Goal: Transaction & Acquisition: Purchase product/service

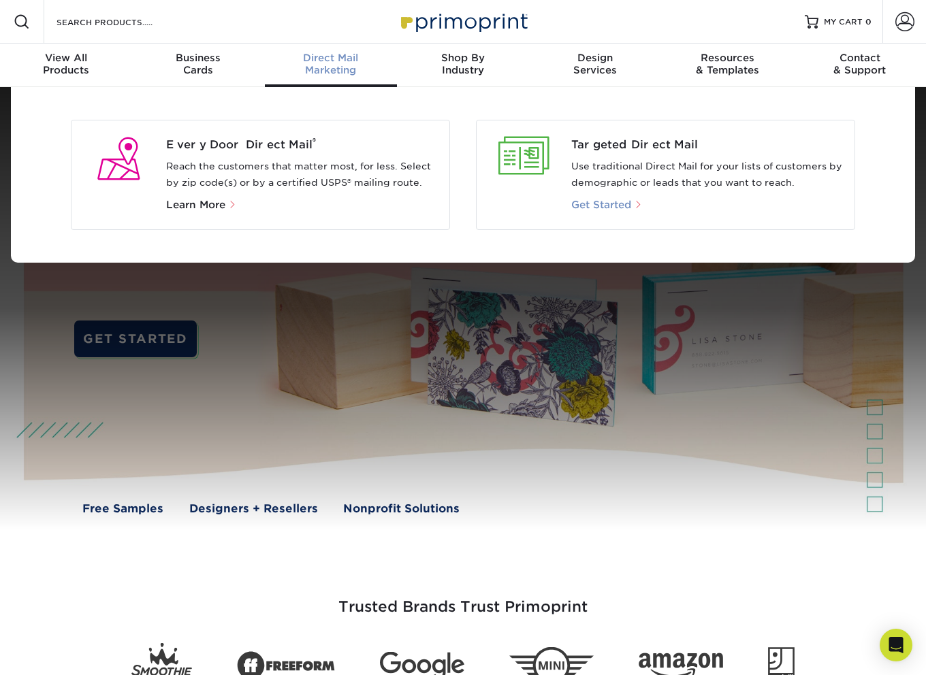
click at [607, 207] on span "Get Started" at bounding box center [601, 205] width 60 height 12
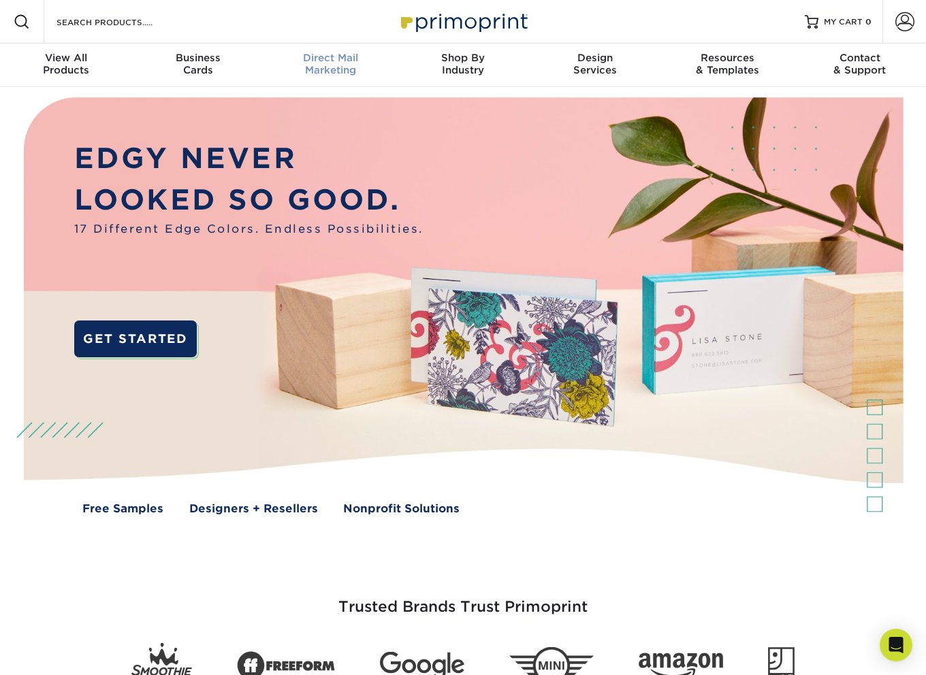
scroll to position [1, 0]
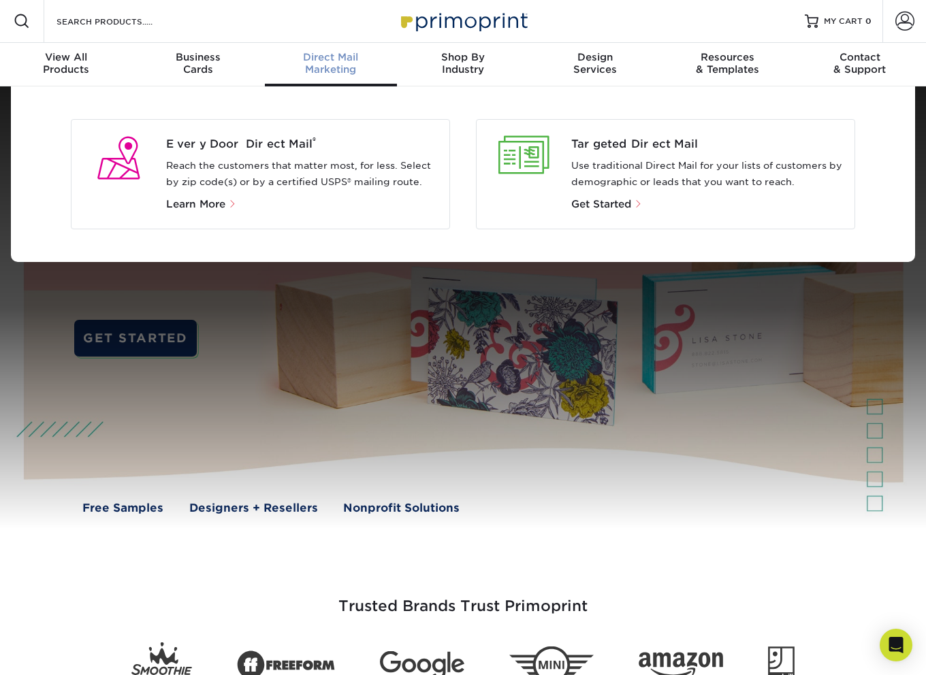
click at [306, 171] on p "Reach the customers that matter most, for less. Select by zip code(s) or by a c…" at bounding box center [302, 174] width 273 height 33
click at [221, 208] on span "Learn More" at bounding box center [195, 204] width 59 height 12
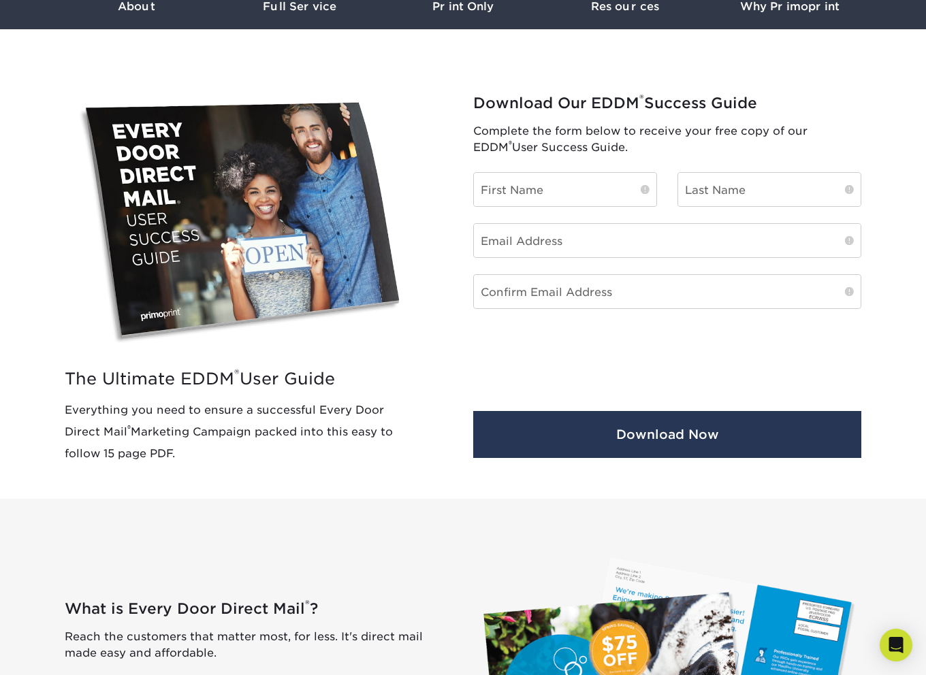
scroll to position [340, 0]
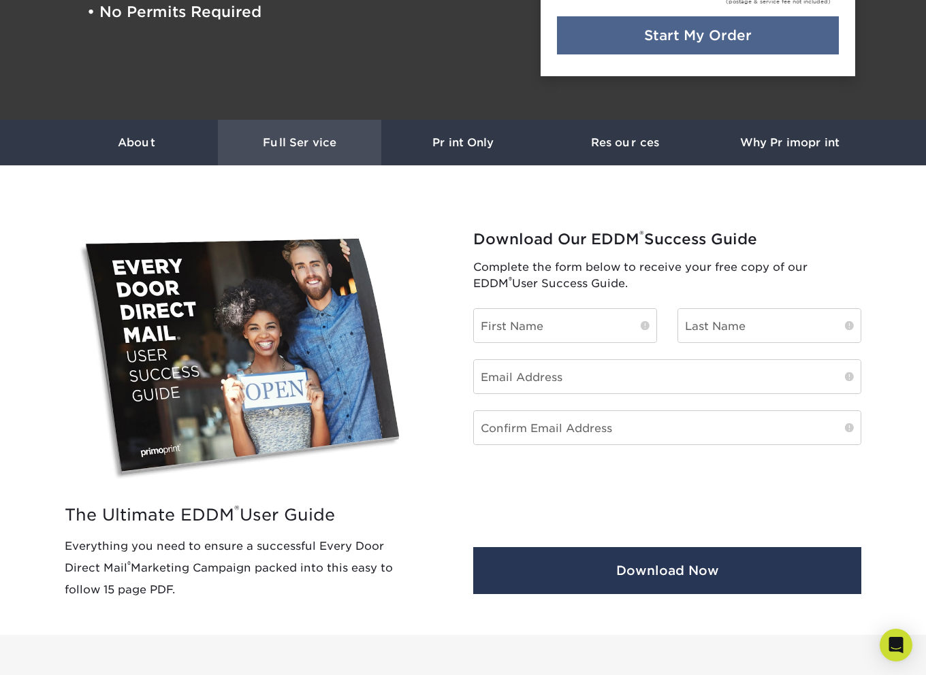
click at [306, 143] on h3 "Full Service" at bounding box center [299, 142] width 163 height 13
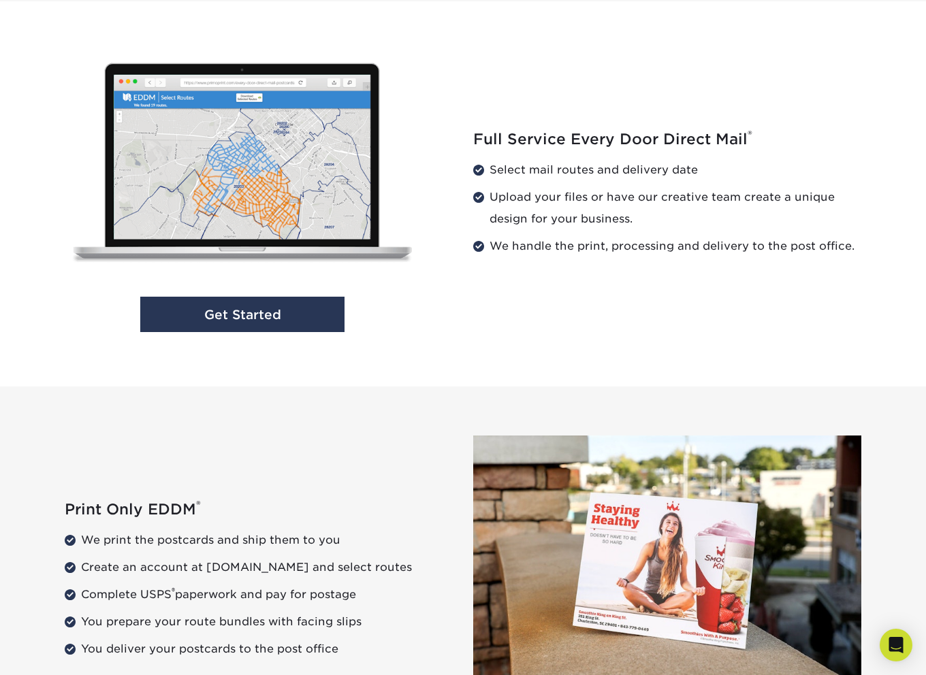
scroll to position [1386, 0]
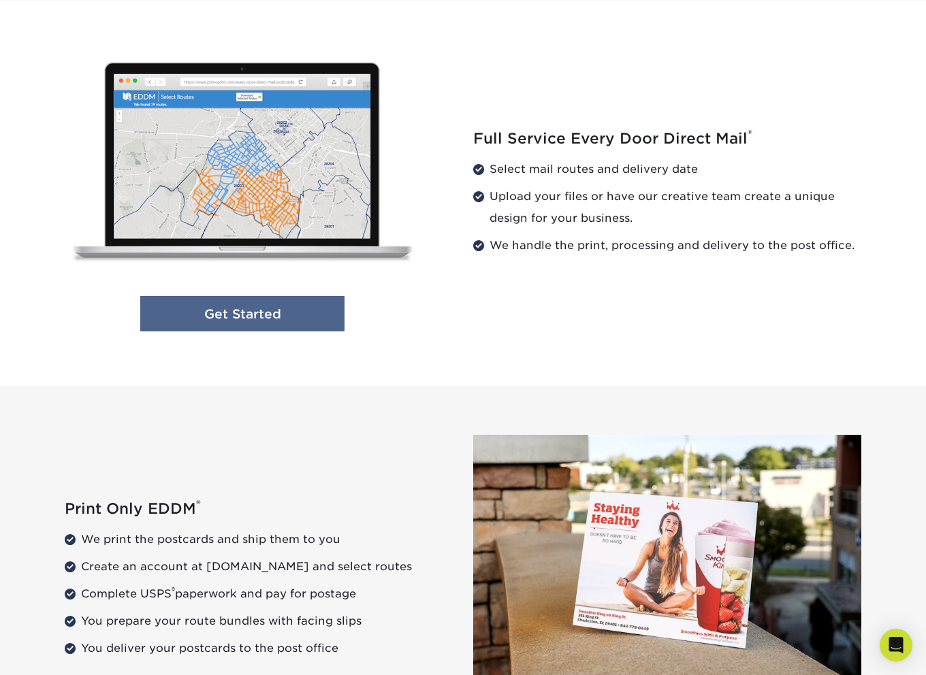
click at [279, 319] on link "Get Started" at bounding box center [242, 314] width 204 height 36
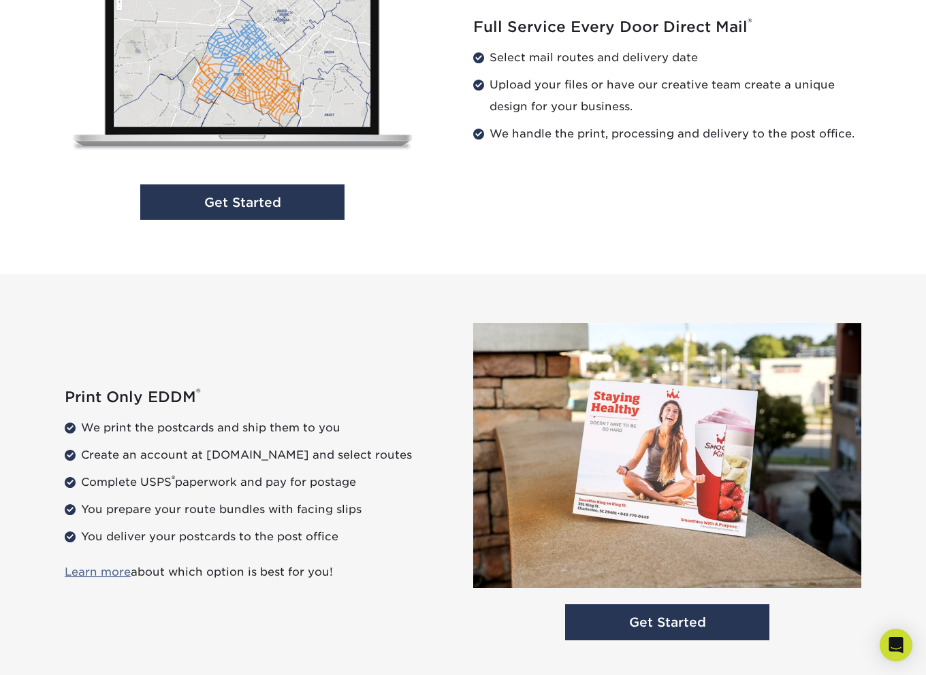
scroll to position [1361, 0]
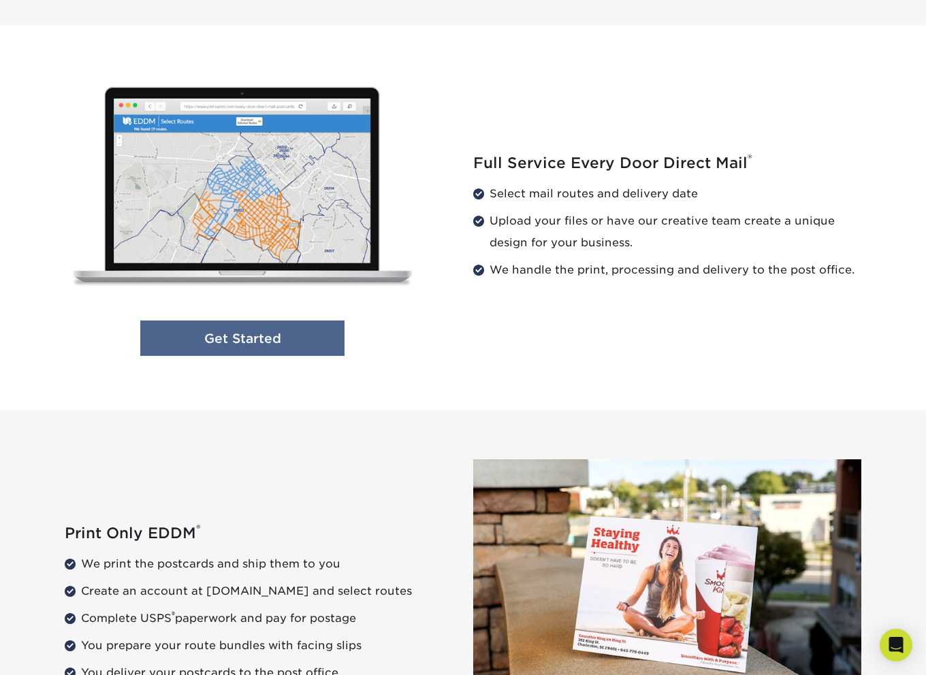
click at [299, 340] on link "Get Started" at bounding box center [242, 339] width 204 height 36
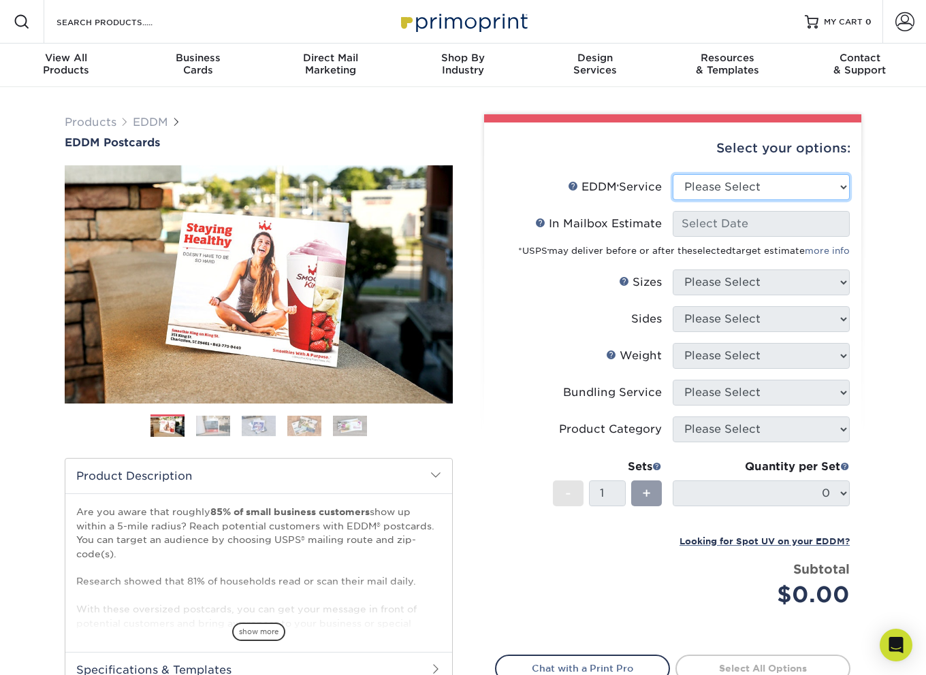
click at [738, 191] on select "Please Select Full Service Print Only" at bounding box center [760, 187] width 177 height 26
select select "full_service"
click at [672, 174] on select "Please Select Full Service Print Only" at bounding box center [760, 187] width 177 height 26
select select "-1"
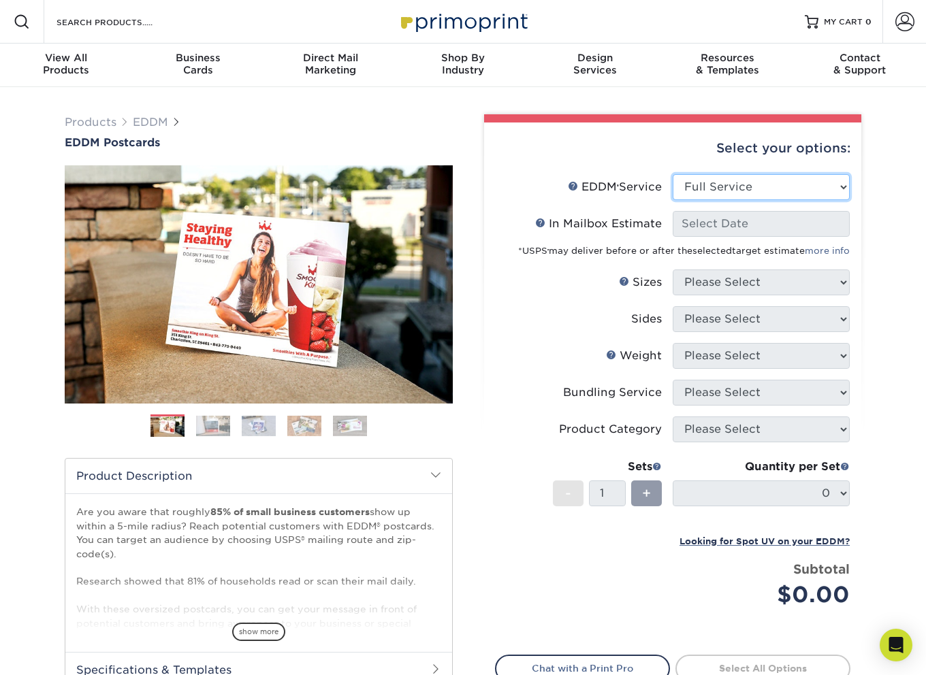
select select "-1"
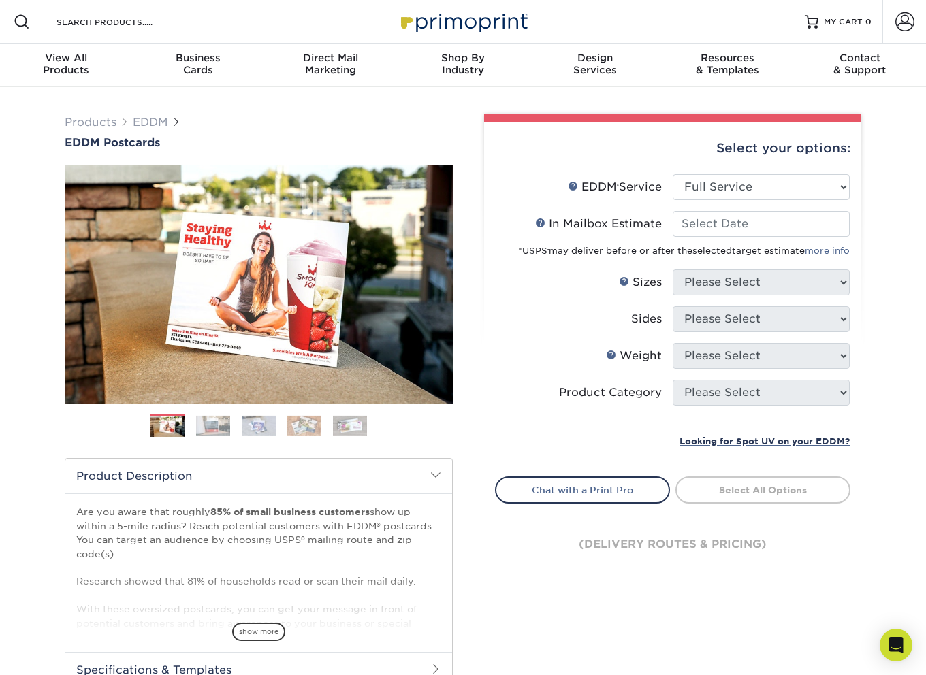
click at [770, 14] on div "Resources Menu Search Products Account SIGN IN CREATE AN ACCOUNT forgot passwor…" at bounding box center [463, 22] width 926 height 44
click at [399, 16] on img at bounding box center [463, 21] width 136 height 29
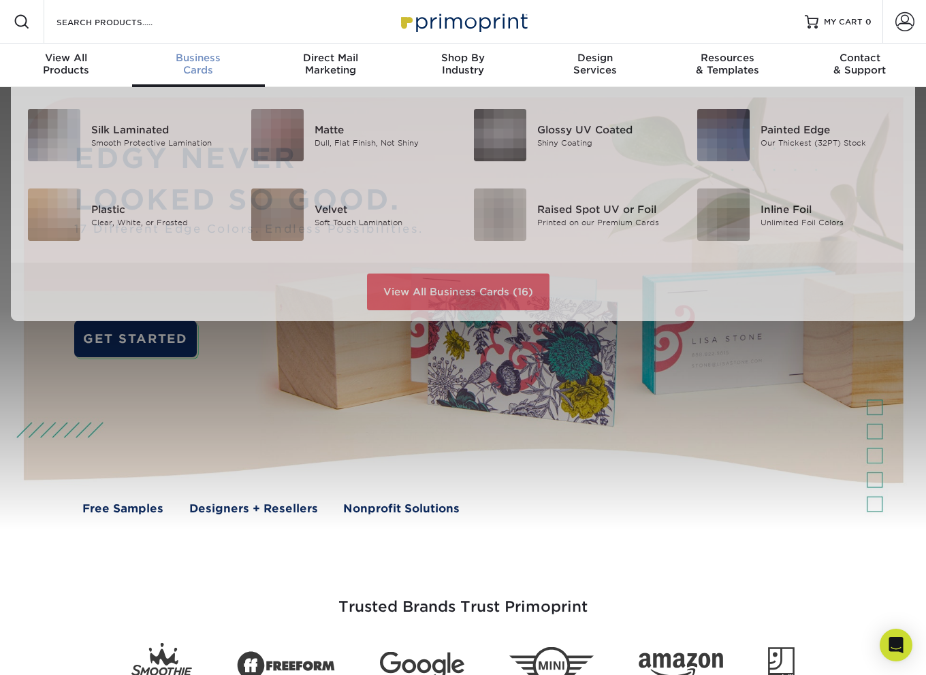
click at [212, 61] on span "Business" at bounding box center [198, 58] width 132 height 12
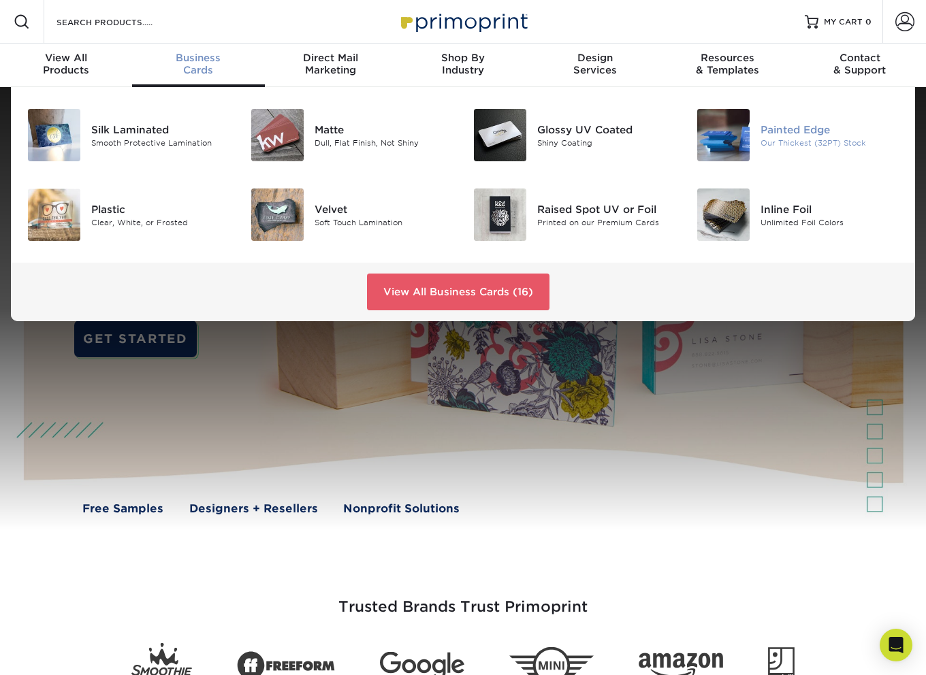
click at [722, 138] on img at bounding box center [723, 135] width 52 height 52
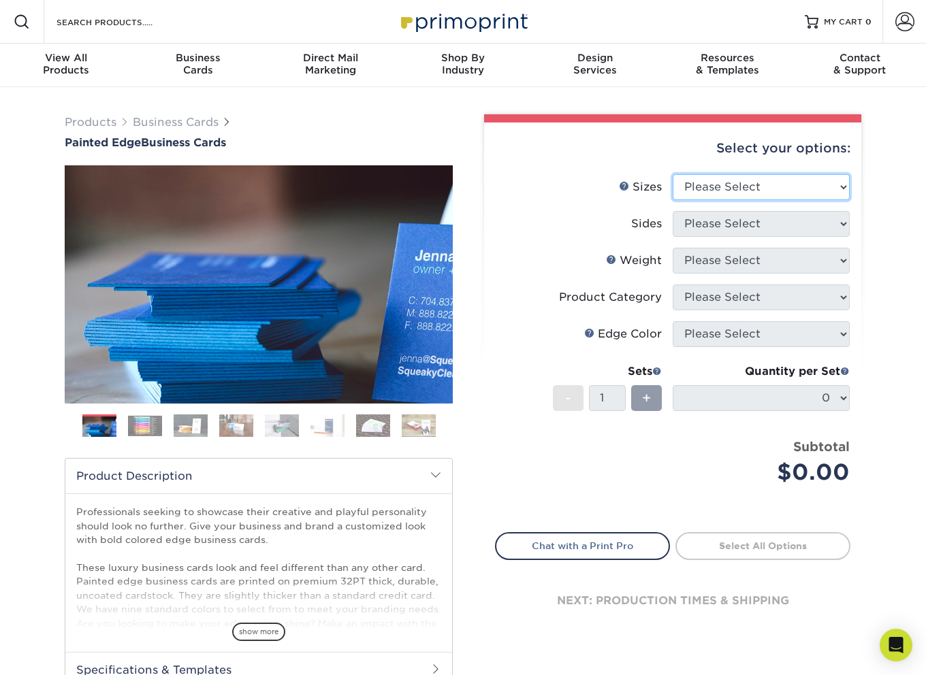
click at [743, 191] on select "Please Select 2" x 3.5" - Standard 2.125" x 3.375" - European 2.5" x 2.5" - Squ…" at bounding box center [760, 187] width 177 height 26
select select "2.00x3.50"
click at [672, 174] on select "Please Select 2" x 3.5" - Standard 2.125" x 3.375" - European 2.5" x 2.5" - Squ…" at bounding box center [760, 187] width 177 height 26
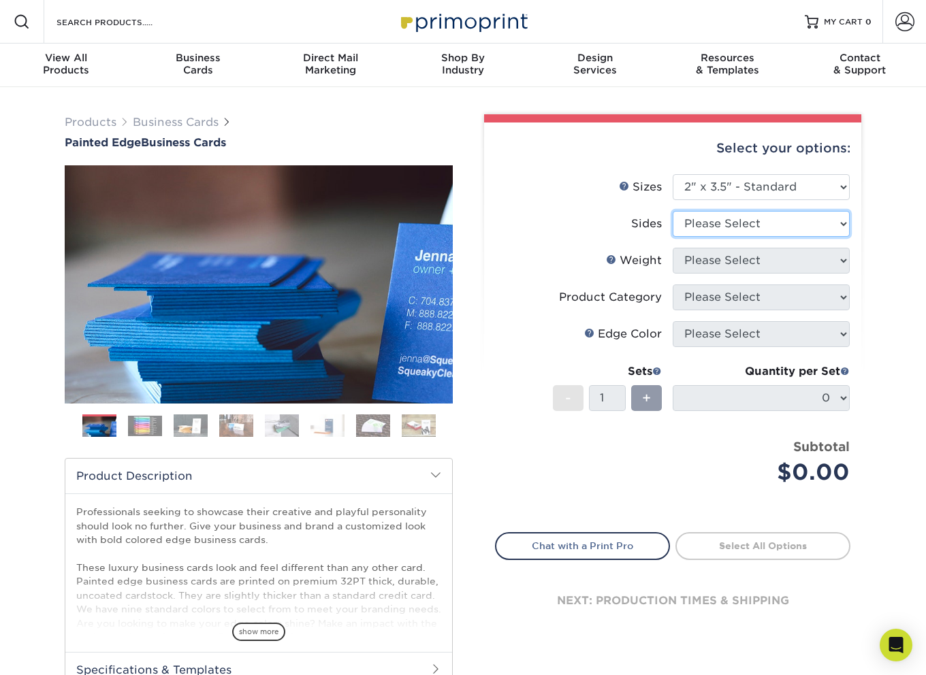
click at [768, 232] on select "Please Select Print Both Sides Print Front Only" at bounding box center [760, 224] width 177 height 26
select select "13abbda7-1d64-4f25-8bb2-c179b224825d"
click at [672, 211] on select "Please Select Print Both Sides Print Front Only" at bounding box center [760, 224] width 177 height 26
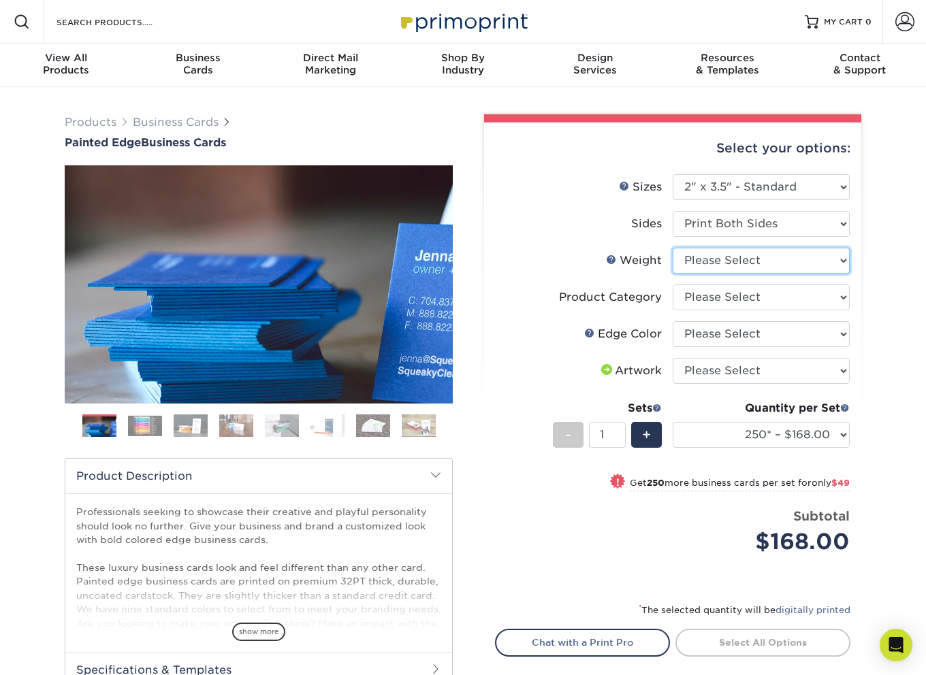
click at [788, 266] on select "Please Select 32PTUC" at bounding box center [760, 261] width 177 height 26
select select "32PTUC"
click at [672, 248] on select "Please Select 32PTUC" at bounding box center [760, 261] width 177 height 26
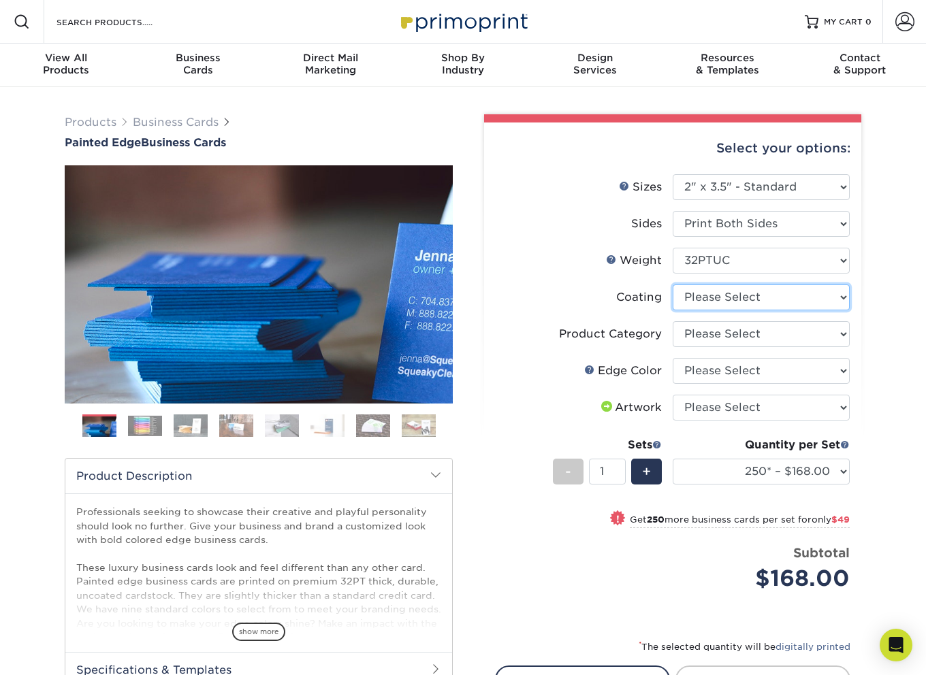
click at [783, 305] on select at bounding box center [760, 297] width 177 height 26
select select "3e7618de-abca-4bda-9f97-8b9129e913d8"
click at [672, 284] on select at bounding box center [760, 297] width 177 height 26
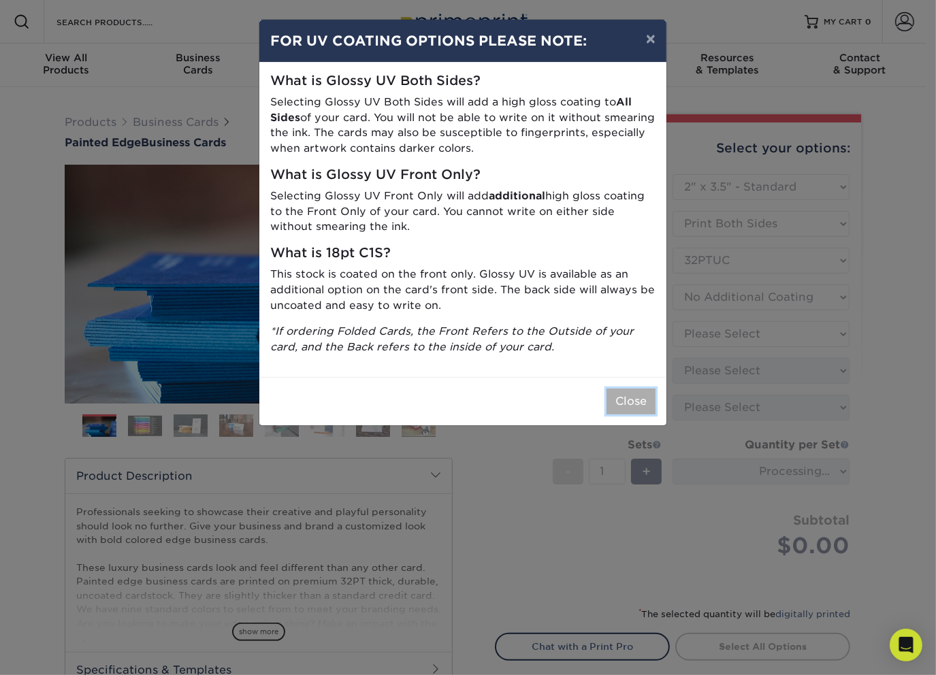
click at [634, 402] on button "Close" at bounding box center [630, 402] width 49 height 26
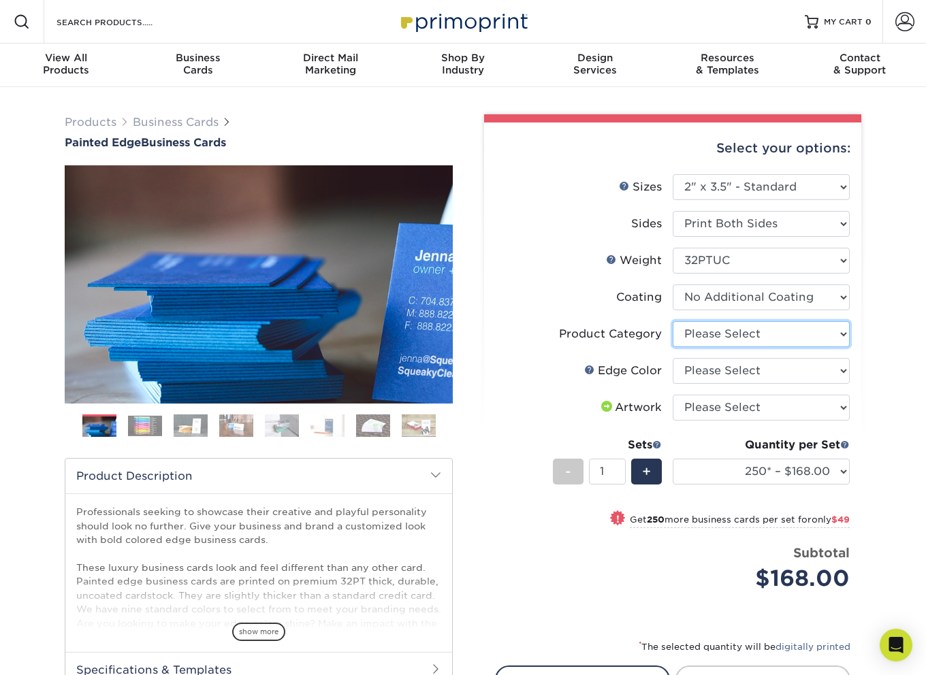
click at [776, 341] on select "Please Select Business Cards" at bounding box center [760, 334] width 177 height 26
select select "3b5148f1-0588-4f88-a218-97bcfdce65c1"
click at [672, 321] on select "Please Select Business Cards" at bounding box center [760, 334] width 177 height 26
click at [764, 367] on select "Please Select Charcoal Black Brown Blue Pearlescent Blue Pearlescent Gold Pearl…" at bounding box center [760, 371] width 177 height 26
select select "8edf2e46-2dbb-4a7c-bc5c-20ba781fe219"
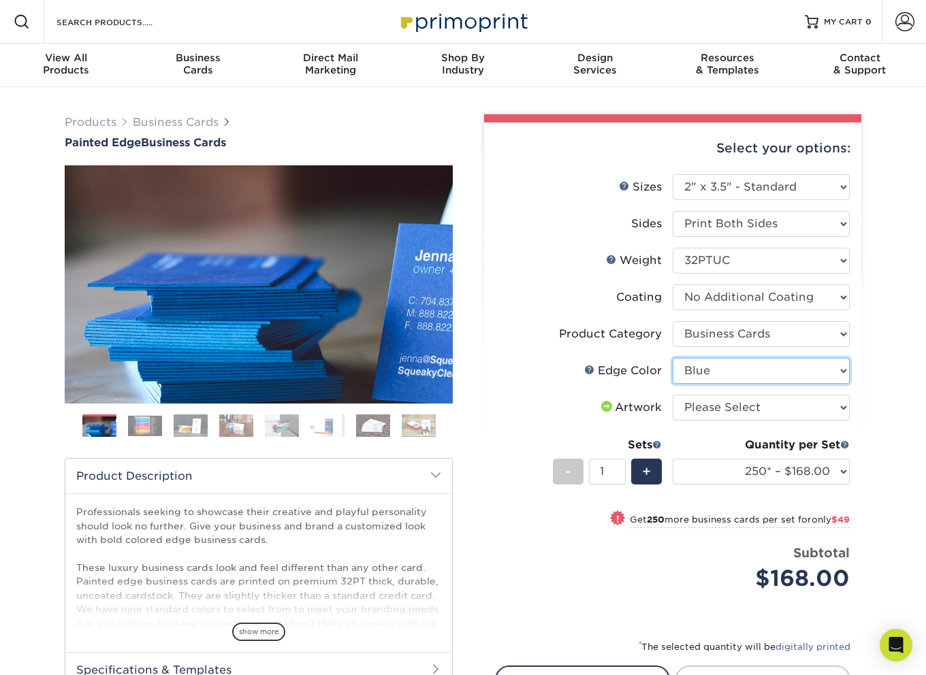
click at [672, 358] on select "Please Select Charcoal Black Brown Blue Pearlescent Blue Pearlescent Gold Pearl…" at bounding box center [760, 371] width 177 height 26
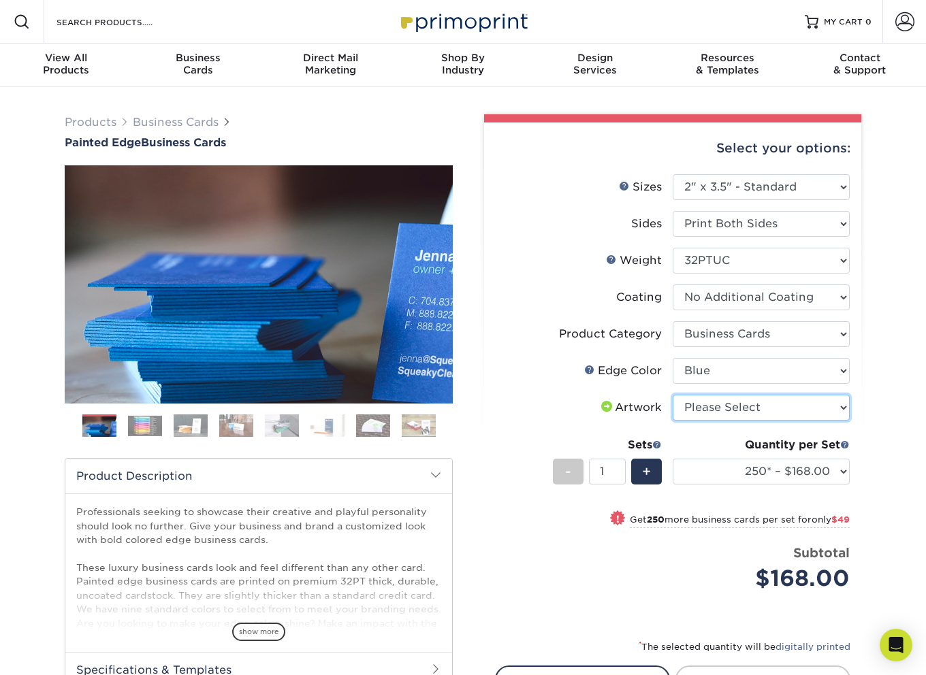
click at [755, 410] on select "Please Select I will upload files I need a design - $100" at bounding box center [760, 408] width 177 height 26
select select "upload"
click at [672, 395] on select "Please Select I will upload files I need a design - $100" at bounding box center [760, 408] width 177 height 26
click at [146, 429] on img at bounding box center [145, 426] width 34 height 20
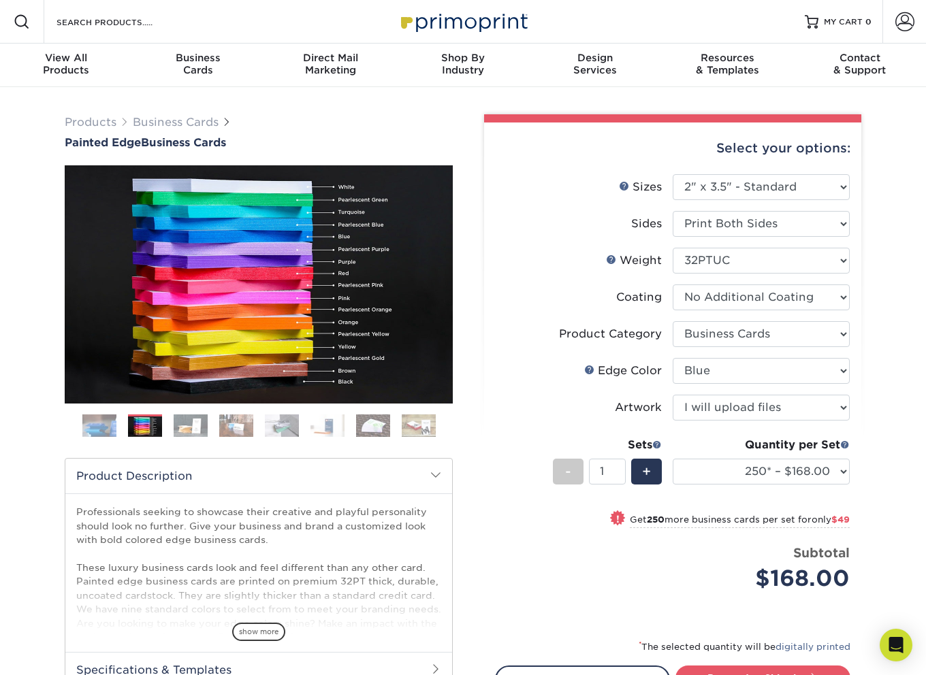
scroll to position [68, 0]
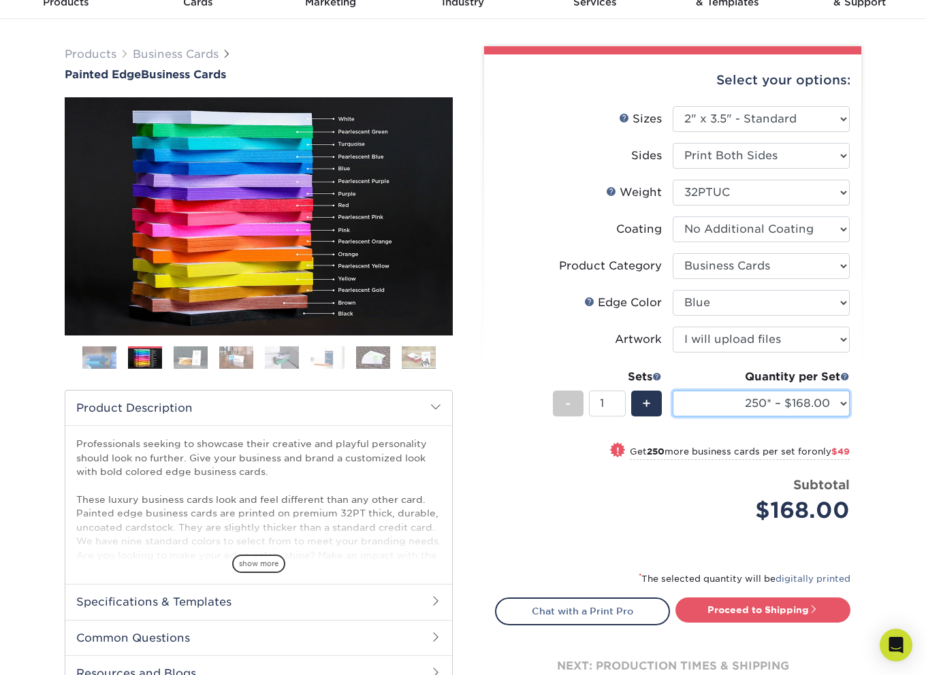
click at [745, 404] on select "250* – $168.00 500* – $217.00 1000* – $339.00" at bounding box center [760, 404] width 177 height 26
click at [836, 404] on select "250* – $168.00 500* – $217.00 1000* – $339.00" at bounding box center [760, 404] width 177 height 26
click at [804, 410] on select "250* – $168.00 500* – $217.00 1000* – $339.00" at bounding box center [760, 404] width 177 height 26
click at [672, 391] on select "250* – $168.00 500* – $217.00 1000* – $339.00" at bounding box center [760, 404] width 177 height 26
click at [757, 396] on select "250* – $168.00 500* – $217.00 1000* – $339.00" at bounding box center [760, 404] width 177 height 26
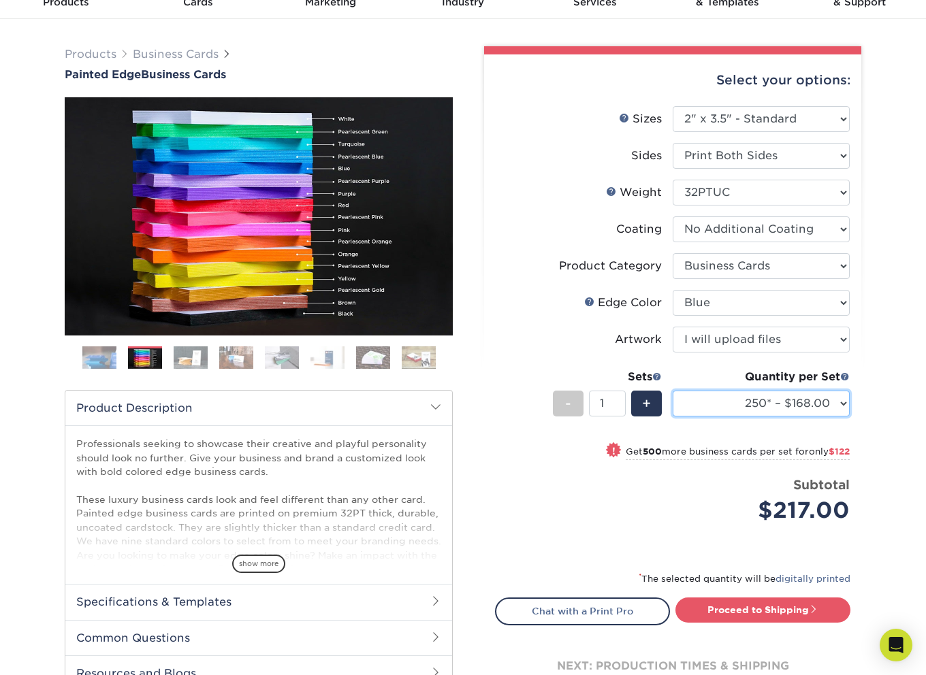
click at [672, 391] on select "250* – $168.00 500* – $217.00 1000* – $339.00" at bounding box center [760, 404] width 177 height 26
click at [105, 363] on img at bounding box center [99, 358] width 34 height 34
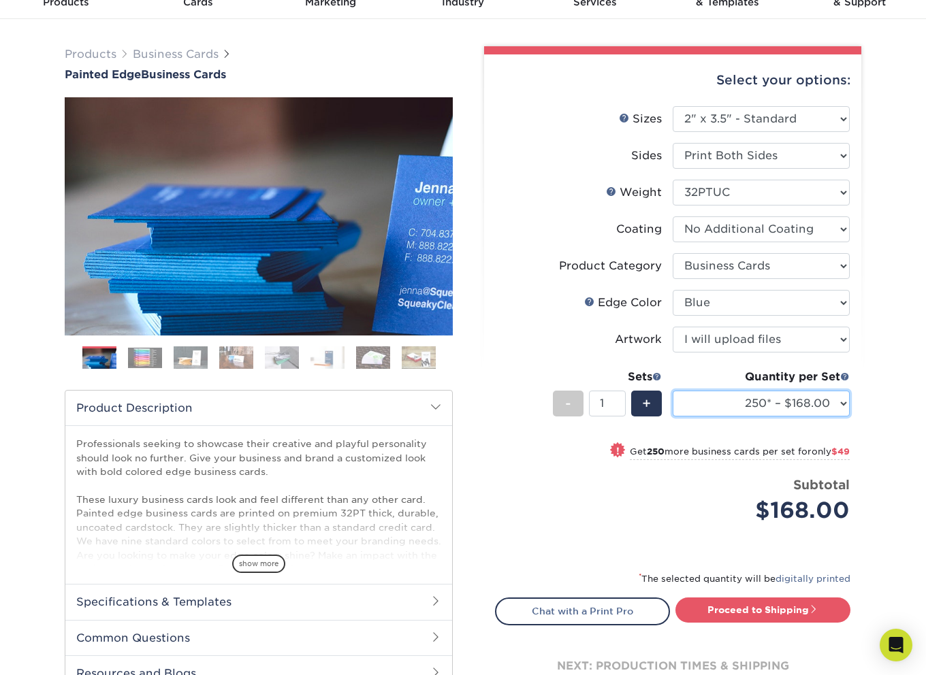
click at [819, 407] on select "250* – $168.00 500* – $217.00 1000* – $339.00" at bounding box center [760, 404] width 177 height 26
click at [820, 407] on select "250* – $168.00 500* – $217.00 1000* – $339.00" at bounding box center [760, 404] width 177 height 26
click at [755, 405] on select "250* – $168.00 500* – $217.00 1000* – $339.00" at bounding box center [760, 404] width 177 height 26
click at [672, 391] on select "250* – $168.00 500* – $217.00 1000* – $339.00" at bounding box center [760, 404] width 177 height 26
click at [798, 400] on select "250* – $168.00 500* – $217.00 1000* – $339.00" at bounding box center [760, 404] width 177 height 26
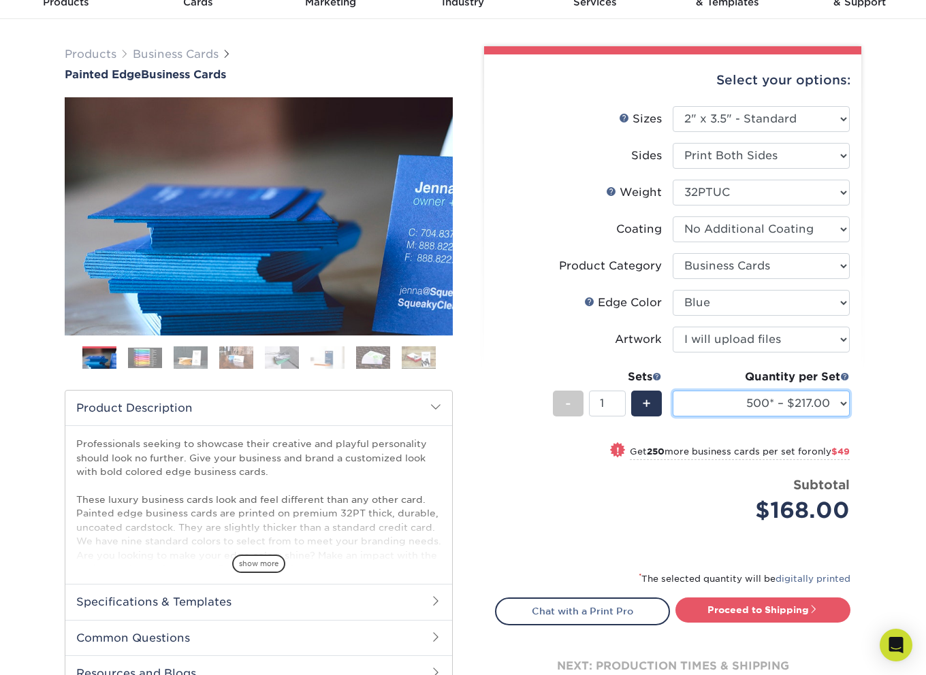
click at [672, 391] on select "250* – $168.00 500* – $217.00 1000* – $339.00" at bounding box center [760, 404] width 177 height 26
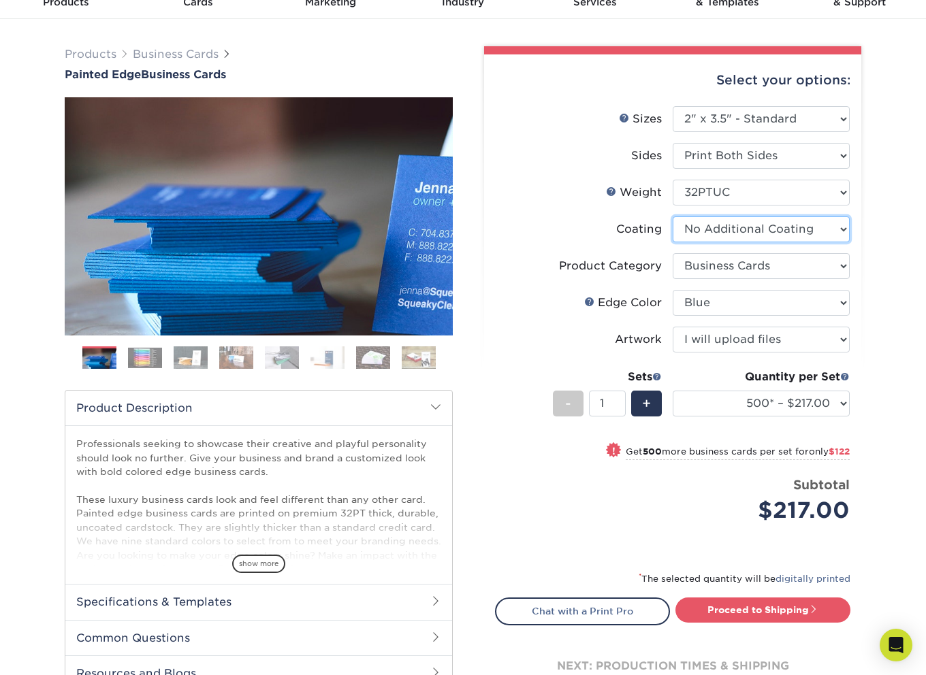
click at [763, 225] on select at bounding box center [760, 229] width 177 height 26
click at [763, 227] on select at bounding box center [760, 229] width 177 height 26
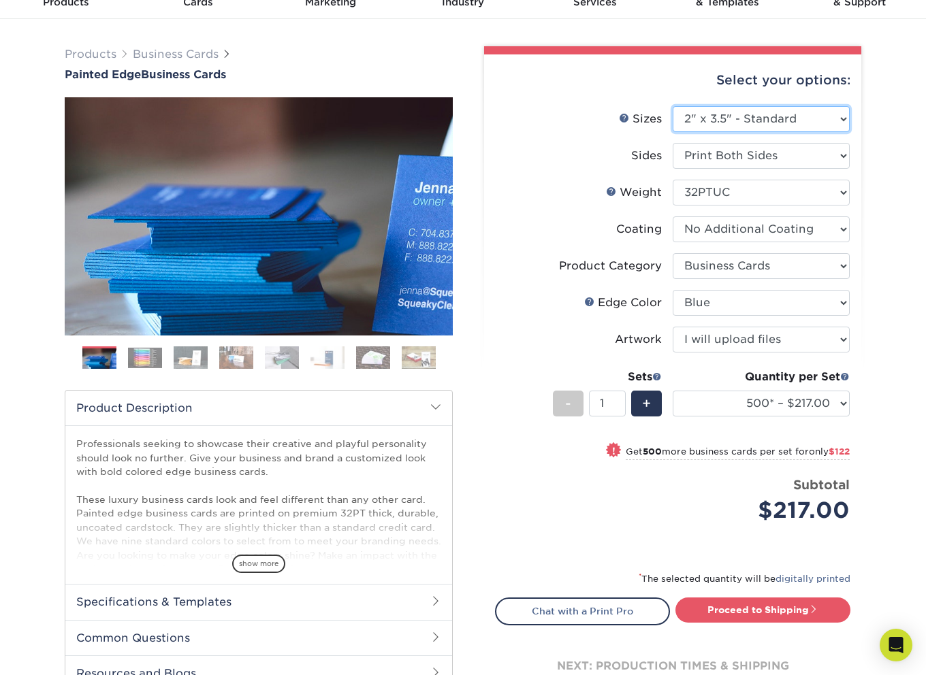
click at [734, 123] on select "Please Select 2" x 3.5" - Standard 2.125" x 3.375" - European 2.5" x 2.5" - Squ…" at bounding box center [760, 119] width 177 height 26
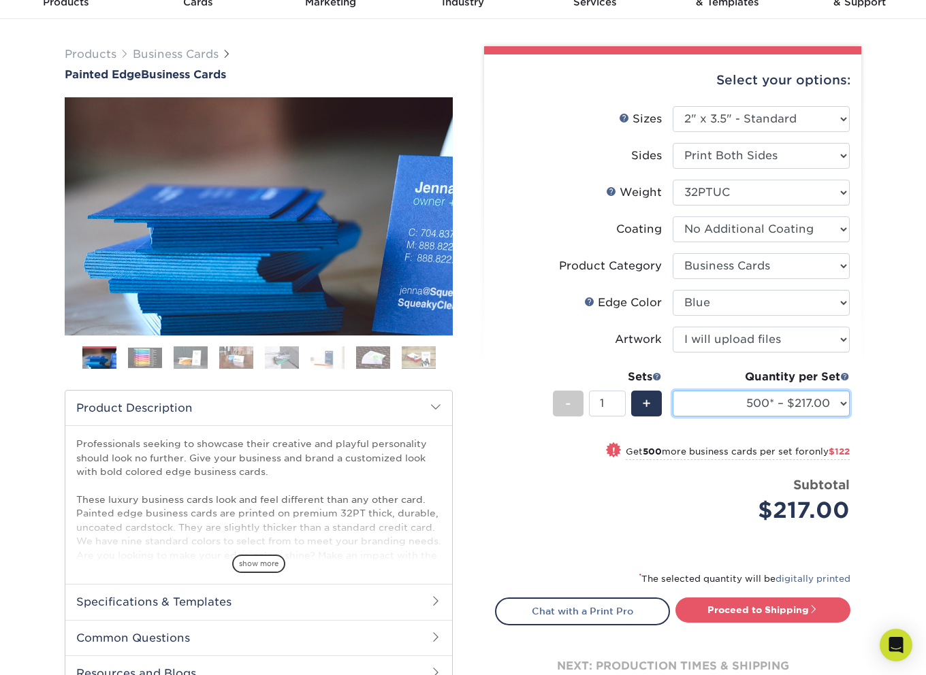
click at [789, 399] on select "250* – $168.00 500* – $217.00 1000* – $339.00" at bounding box center [760, 404] width 177 height 26
select select "250* – $168.00"
click at [672, 391] on select "250* – $168.00 500* – $217.00 1000* – $339.00" at bounding box center [760, 404] width 177 height 26
